Goal: Transaction & Acquisition: Purchase product/service

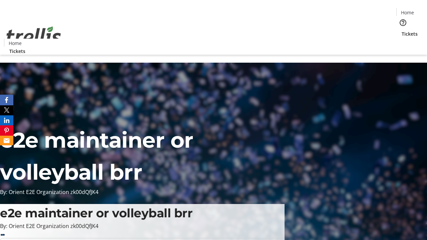
click at [402, 30] on span "Tickets" at bounding box center [410, 33] width 16 height 7
